Goal: Transaction & Acquisition: Purchase product/service

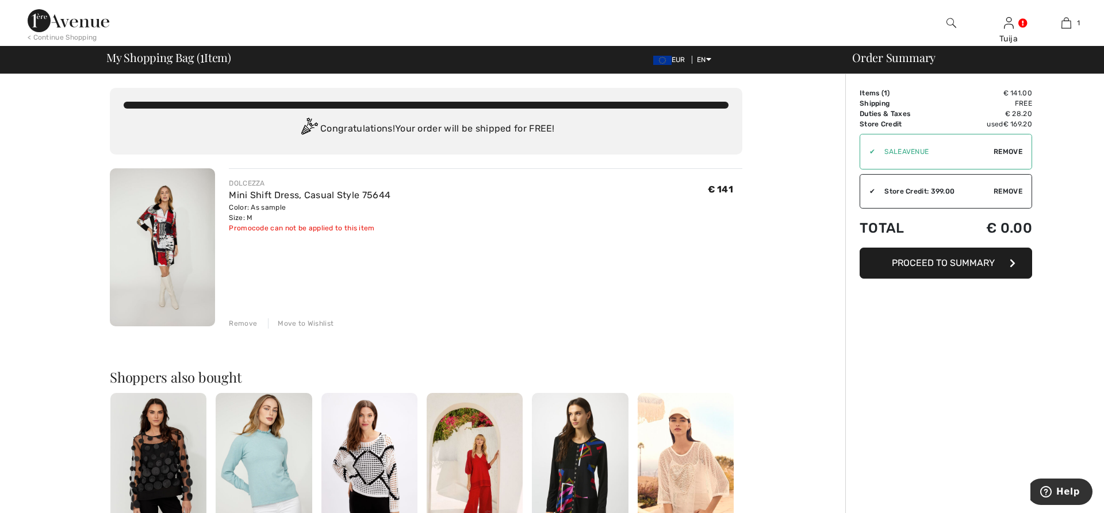
click at [919, 261] on span "Proceed to Summary" at bounding box center [943, 263] width 103 height 11
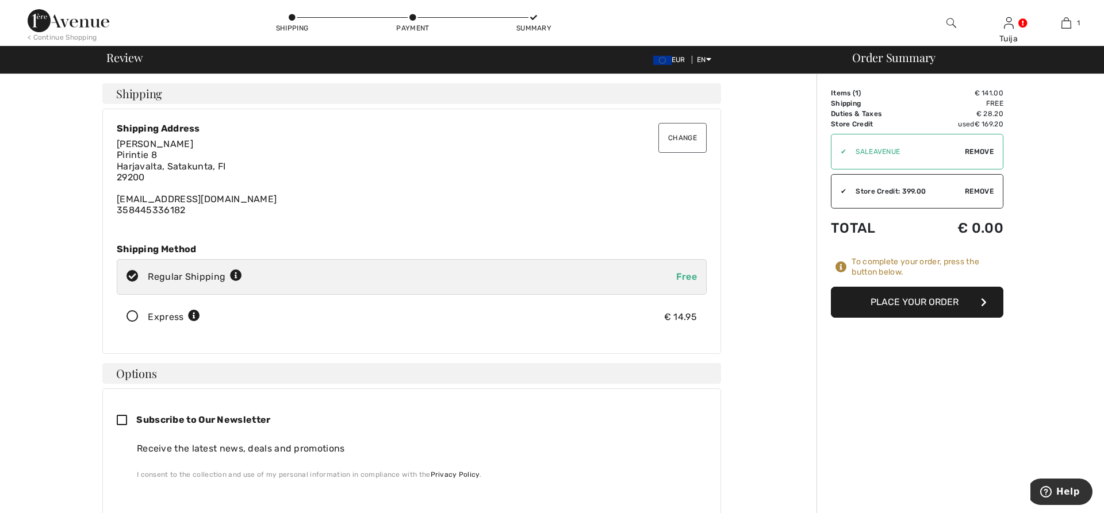
scroll to position [352, 0]
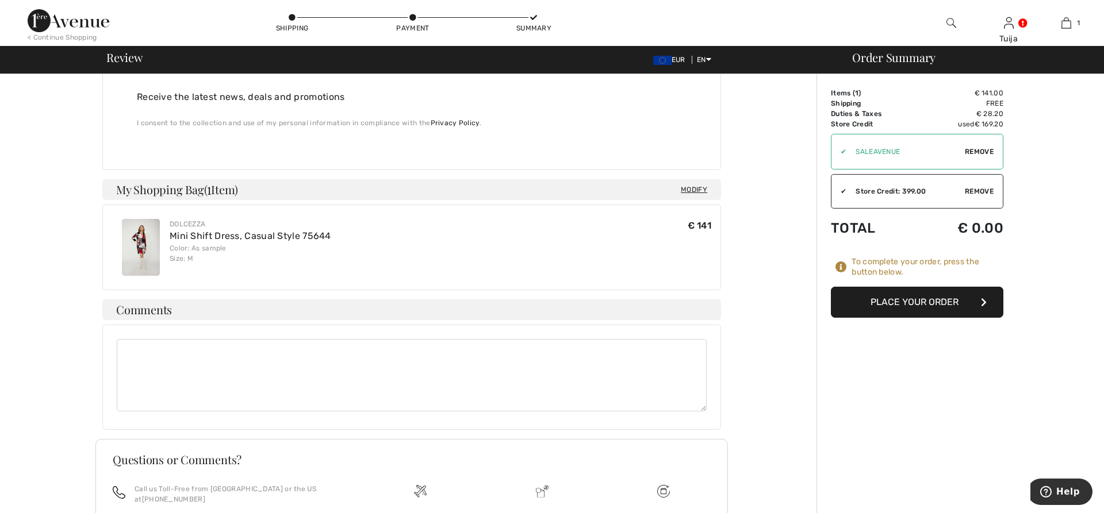
click at [948, 301] on button "Place Your Order" at bounding box center [917, 302] width 172 height 31
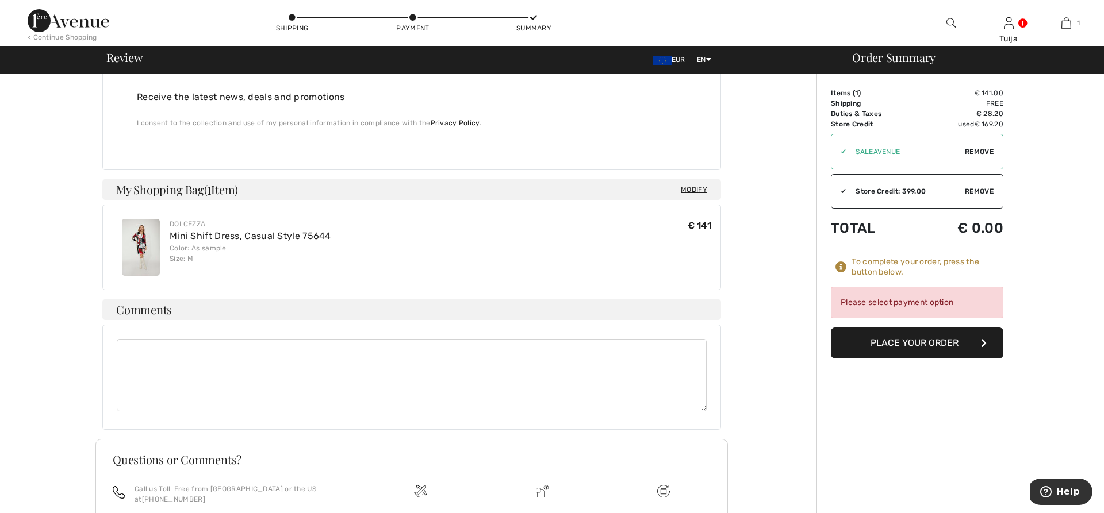
click at [863, 190] on div "Store Credit: 399.00" at bounding box center [905, 191] width 118 height 10
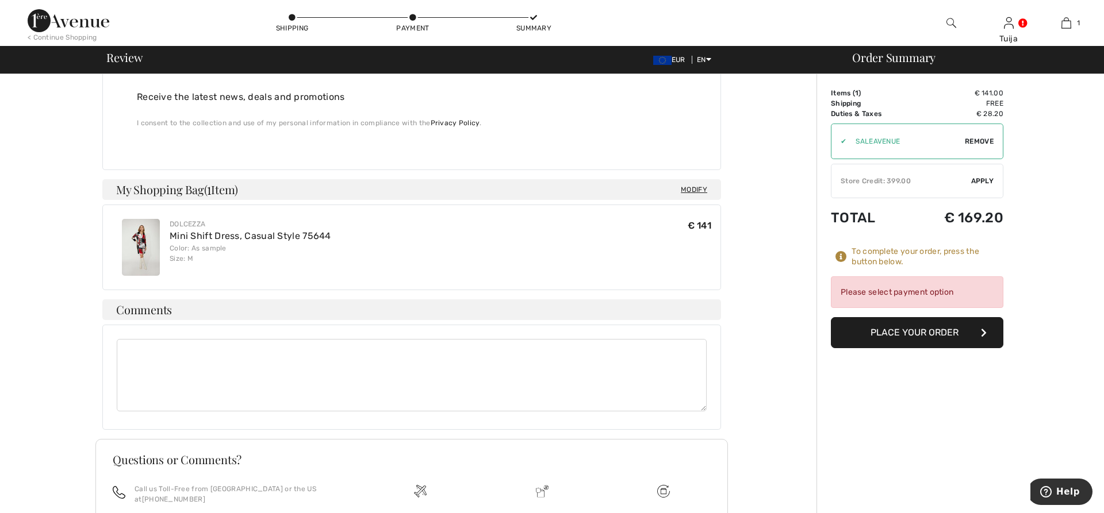
click at [980, 141] on span "Remove" at bounding box center [979, 141] width 29 height 10
click at [977, 179] on span "Apply" at bounding box center [982, 181] width 23 height 10
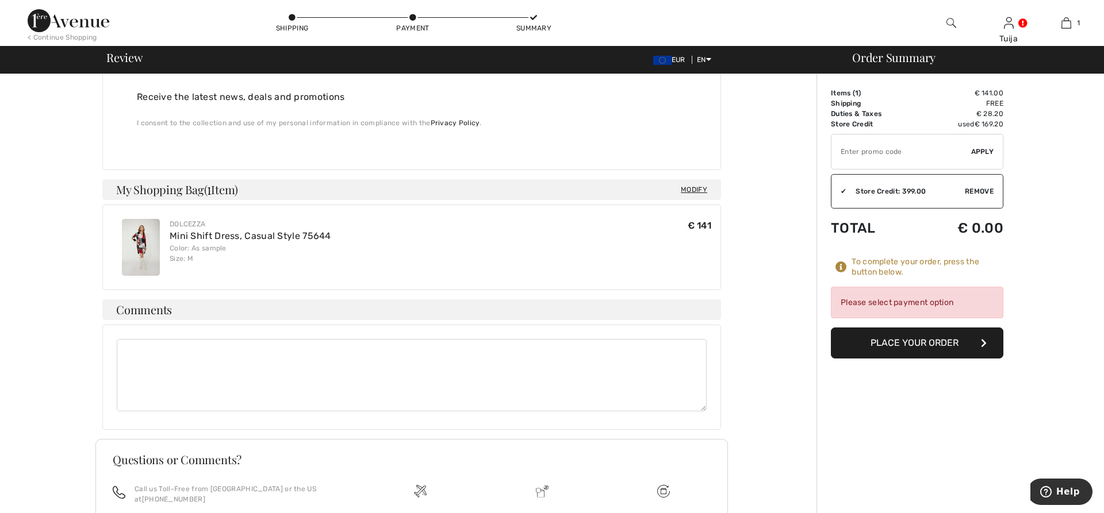
click at [867, 341] on button "Place Your Order" at bounding box center [917, 343] width 172 height 31
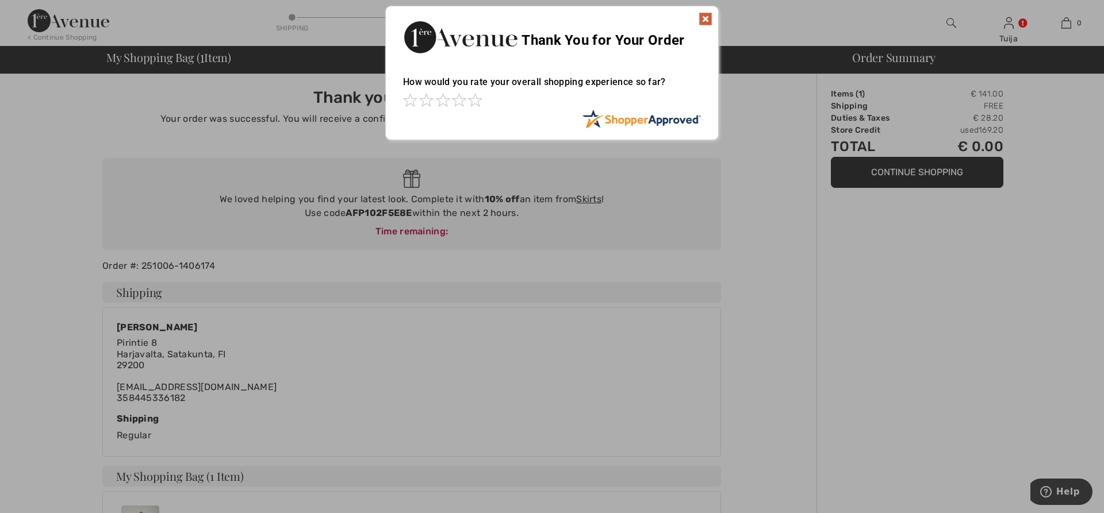
click at [701, 16] on img at bounding box center [705, 19] width 14 height 14
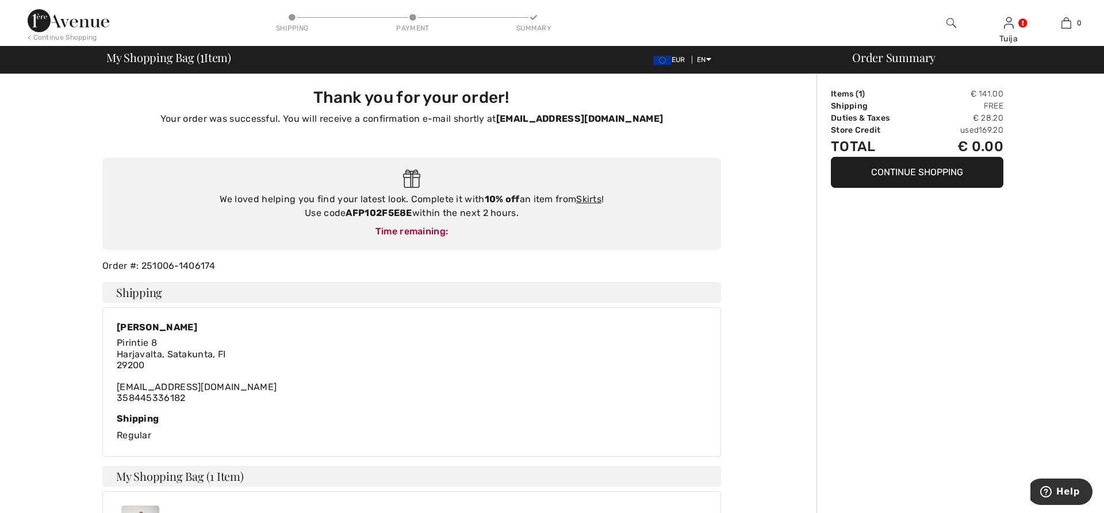
click at [871, 175] on button "Continue Shopping" at bounding box center [917, 172] width 172 height 31
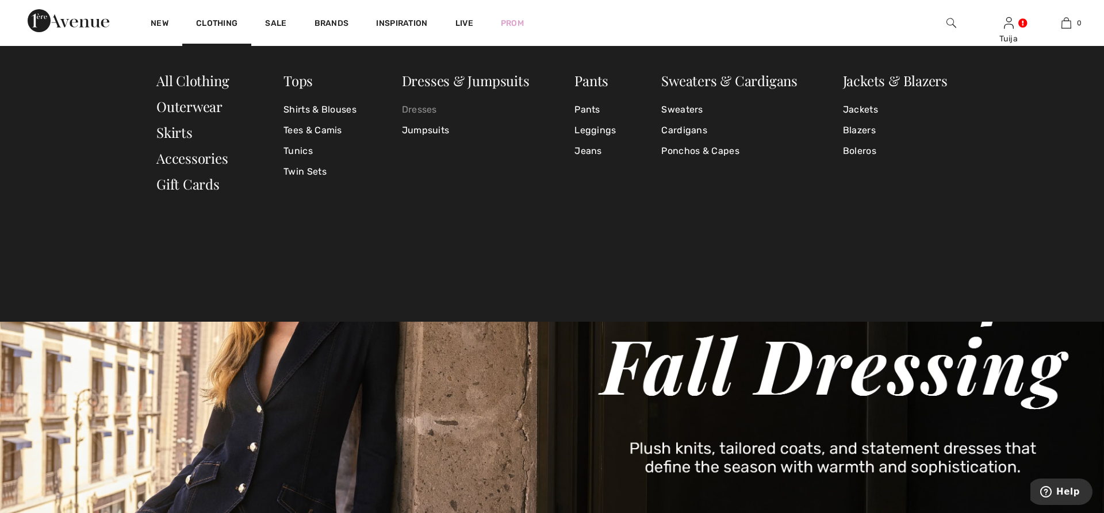
click at [409, 110] on link "Dresses" at bounding box center [466, 109] width 128 height 21
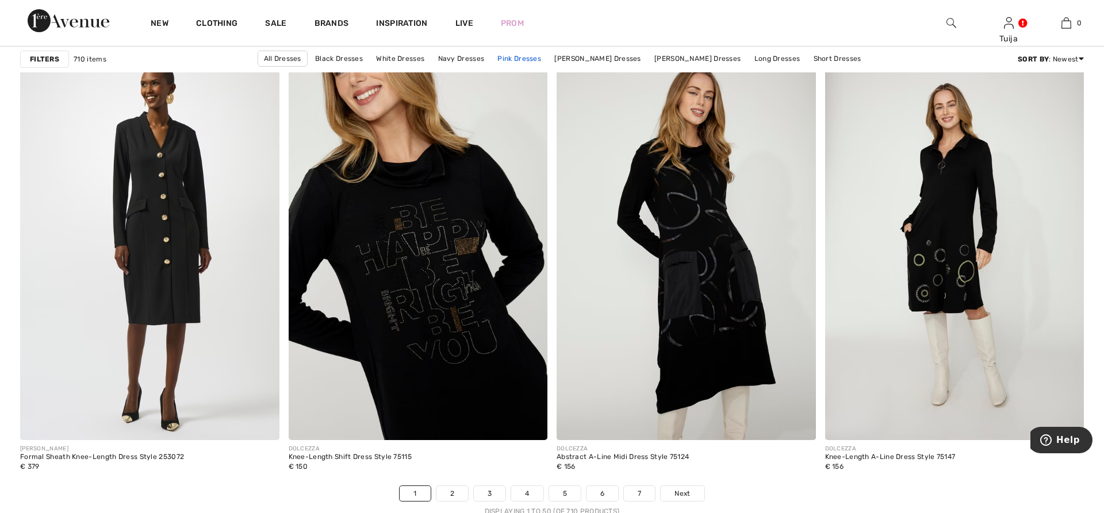
scroll to position [6860, 0]
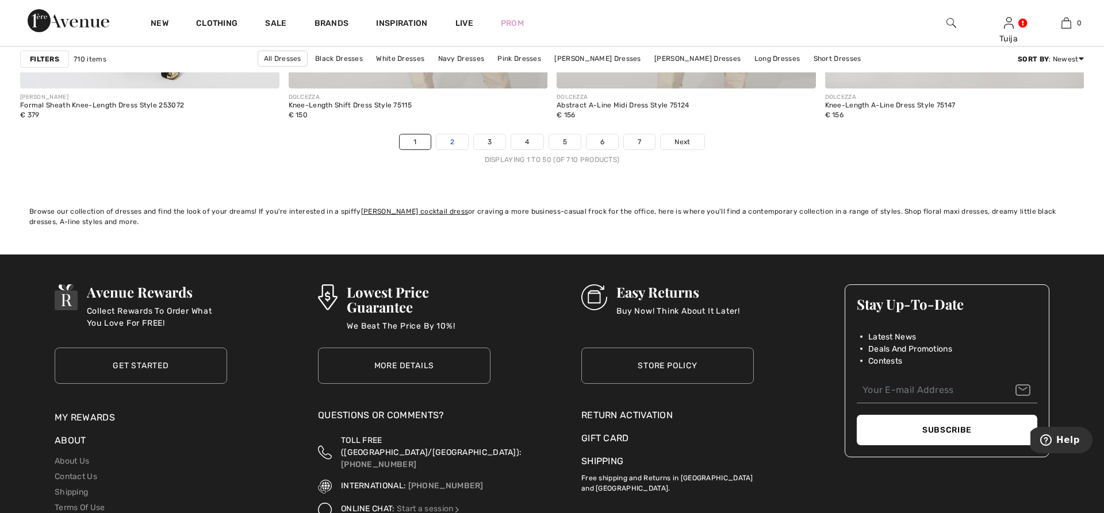
click at [452, 140] on link "2" at bounding box center [452, 142] width 32 height 15
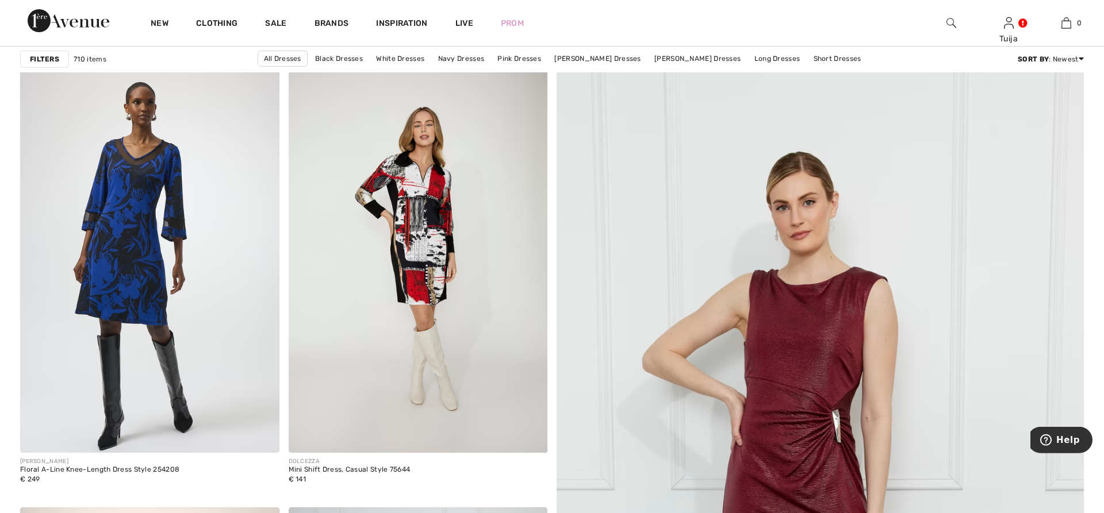
scroll to position [235, 0]
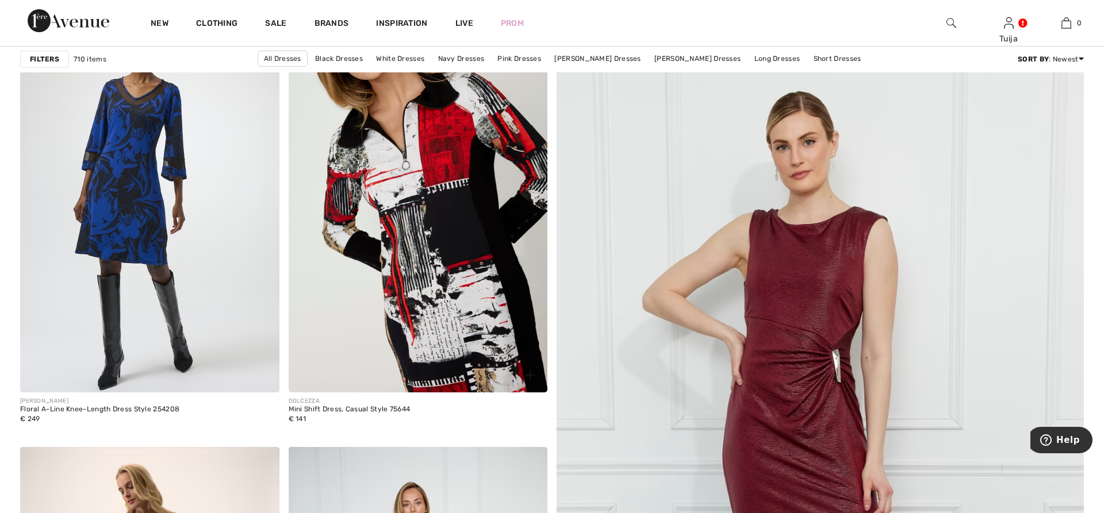
click at [435, 150] on img at bounding box center [418, 198] width 259 height 389
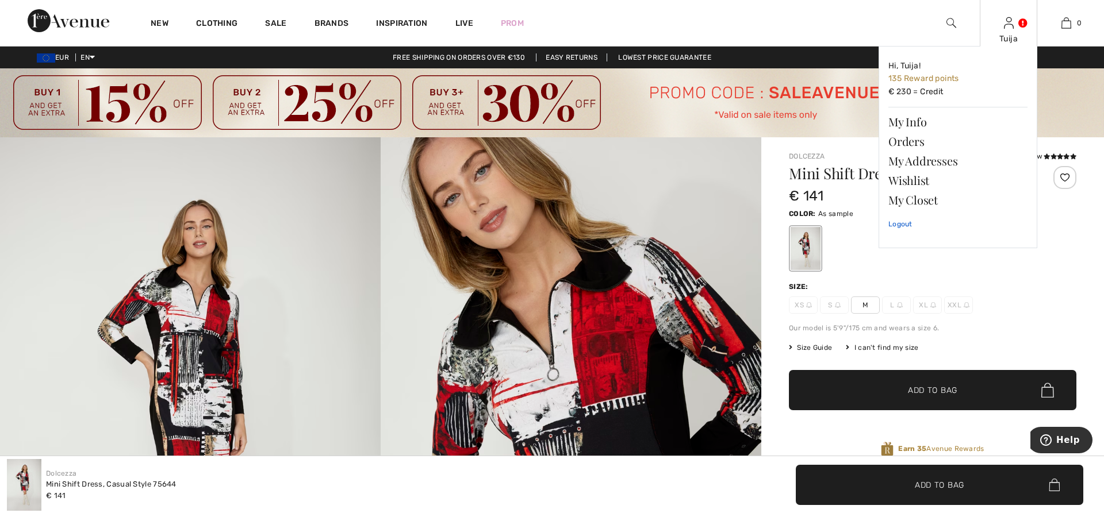
click at [895, 224] on link "Logout" at bounding box center [957, 224] width 139 height 29
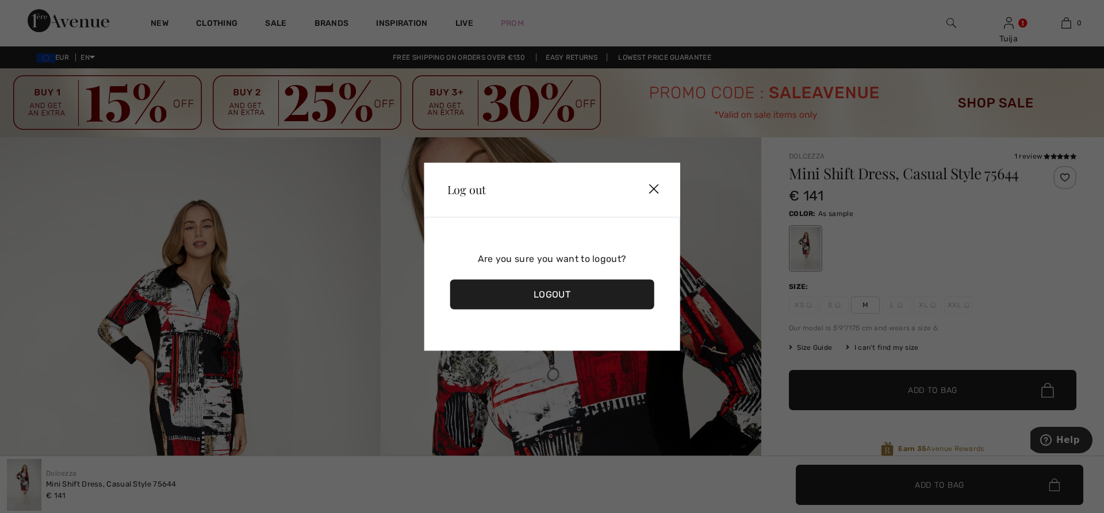
click at [623, 298] on div "Logout" at bounding box center [552, 294] width 204 height 30
